Goal: Register for event/course

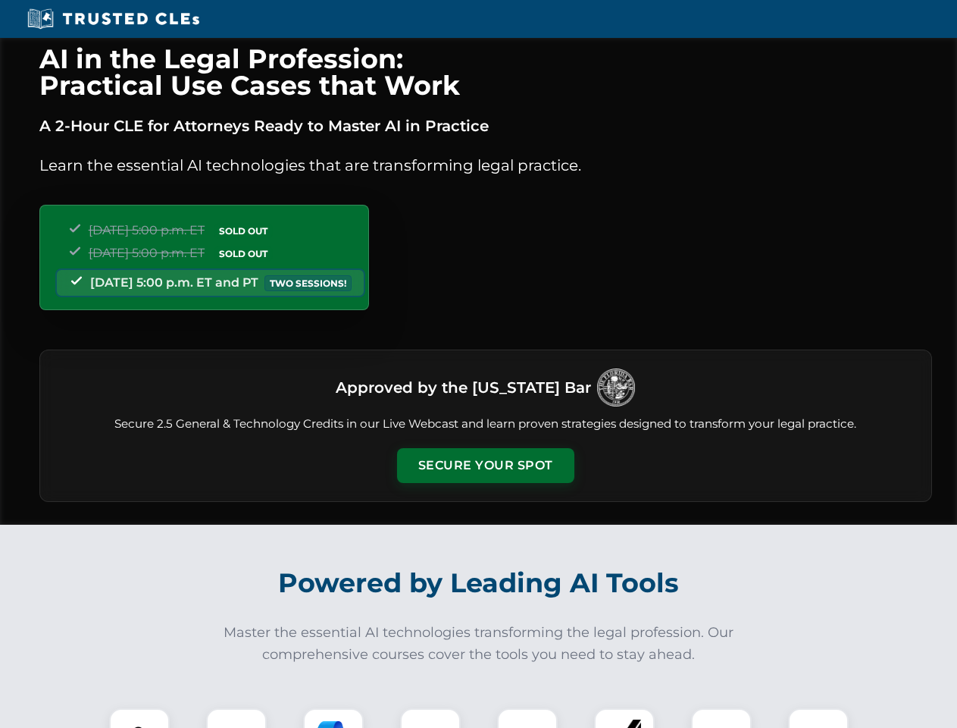
click at [485, 465] on button "Secure Your Spot" at bounding box center [485, 465] width 177 height 35
click at [139, 718] on img at bounding box center [140, 738] width 44 height 44
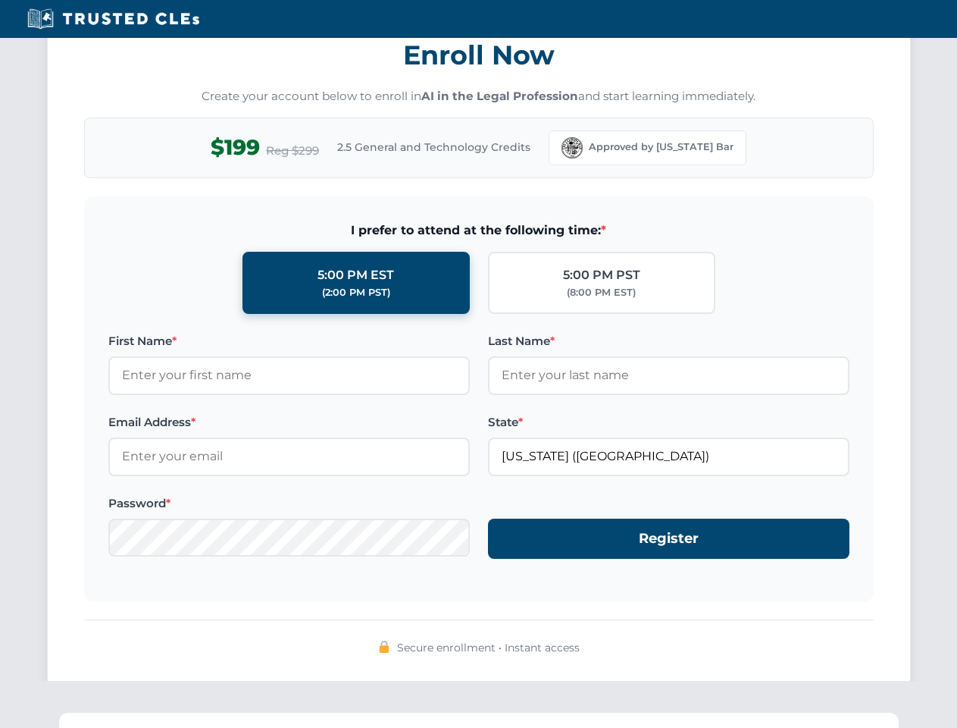
scroll to position [1488, 0]
